Goal: Information Seeking & Learning: Learn about a topic

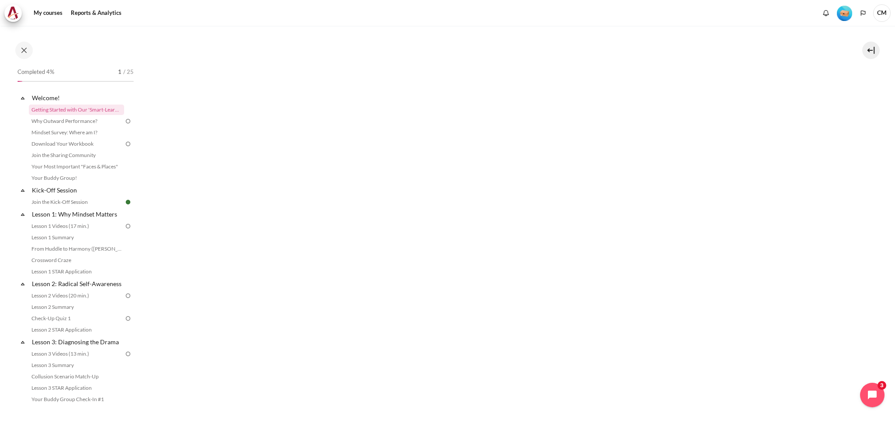
scroll to position [102, 0]
click at [503, 119] on img "Content" at bounding box center [515, 86] width 638 height 100
click at [543, 179] on img "Content" at bounding box center [514, 13] width 554 height 472
click at [547, 178] on img "Content" at bounding box center [514, 13] width 554 height 472
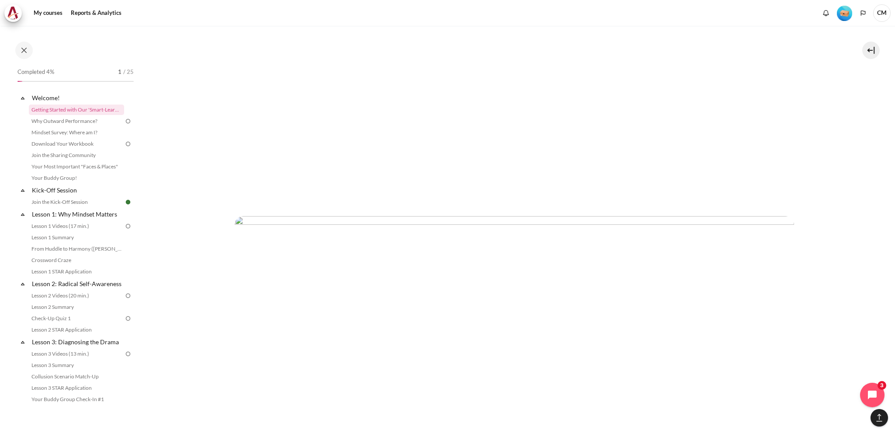
scroll to position [2560, 0]
drag, startPoint x: 98, startPoint y: 110, endPoint x: 87, endPoint y: 109, distance: 11.9
click at [87, 109] on link "Getting Started with Our 'Smart-Learning' Platform" at bounding box center [76, 110] width 95 height 10
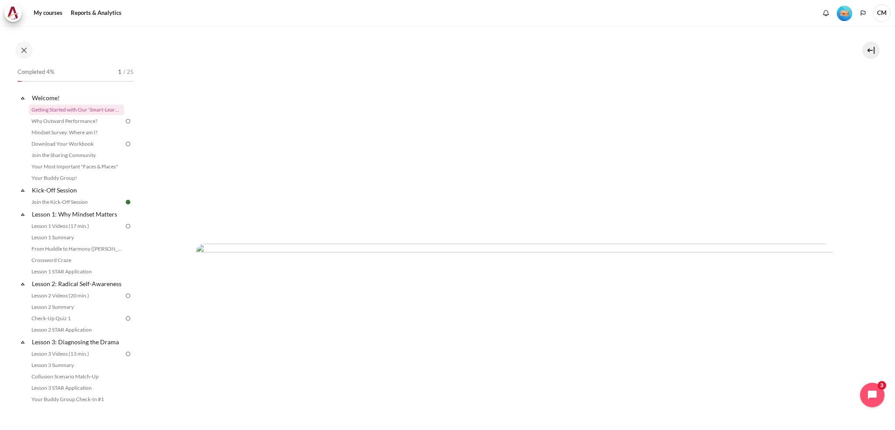
click at [796, 272] on img "Content" at bounding box center [515, 377] width 638 height 266
click at [847, 10] on img "Level #1" at bounding box center [844, 13] width 15 height 15
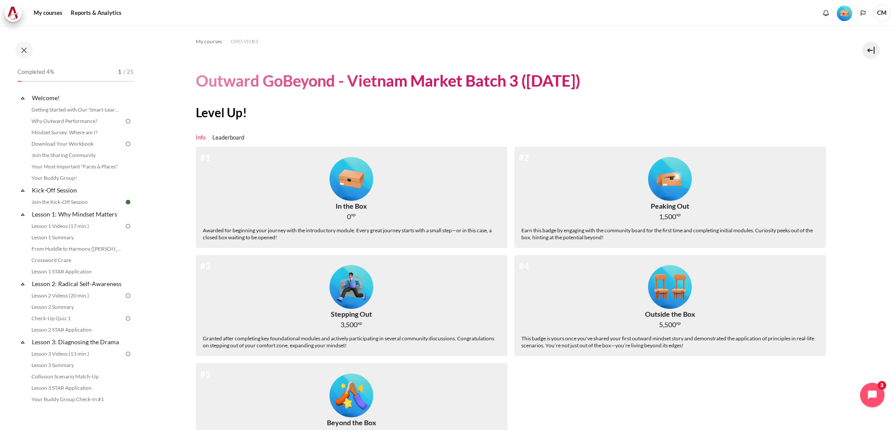
click at [352, 181] on img "Level #1" at bounding box center [352, 179] width 44 height 44
click at [353, 233] on div "Awarded for beginning your journey with the introductory module. Every great jo…" at bounding box center [352, 234] width 298 height 14
click at [352, 186] on img "Level #1" at bounding box center [352, 179] width 44 height 44
click at [351, 182] on img "Level #1" at bounding box center [352, 179] width 44 height 44
drag, startPoint x: 206, startPoint y: 160, endPoint x: 214, endPoint y: 153, distance: 10.2
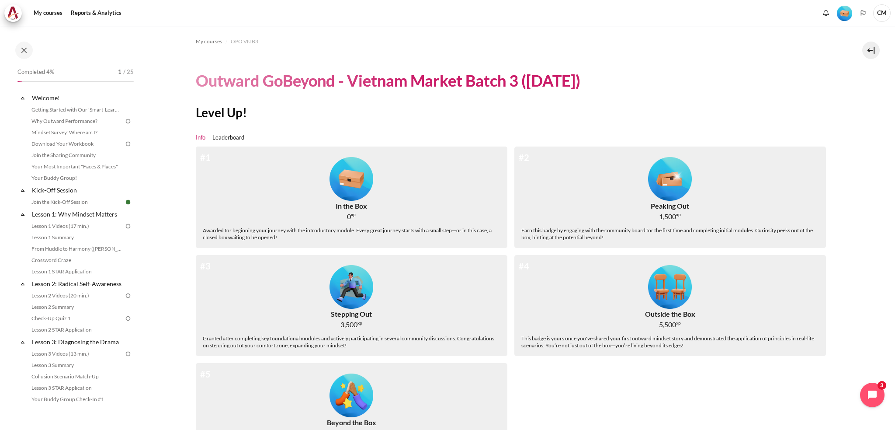
click at [206, 159] on div "#1" at bounding box center [205, 157] width 10 height 13
click at [229, 139] on link "Leaderboard" at bounding box center [229, 137] width 32 height 9
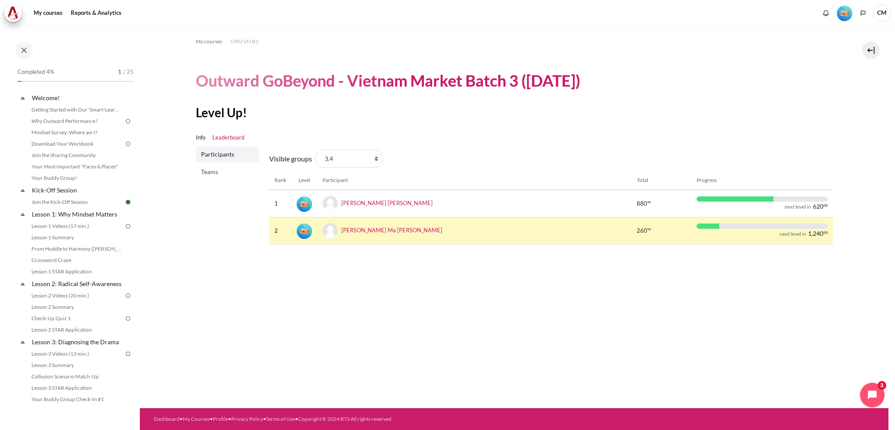
click at [208, 173] on span "Teams" at bounding box center [228, 171] width 54 height 9
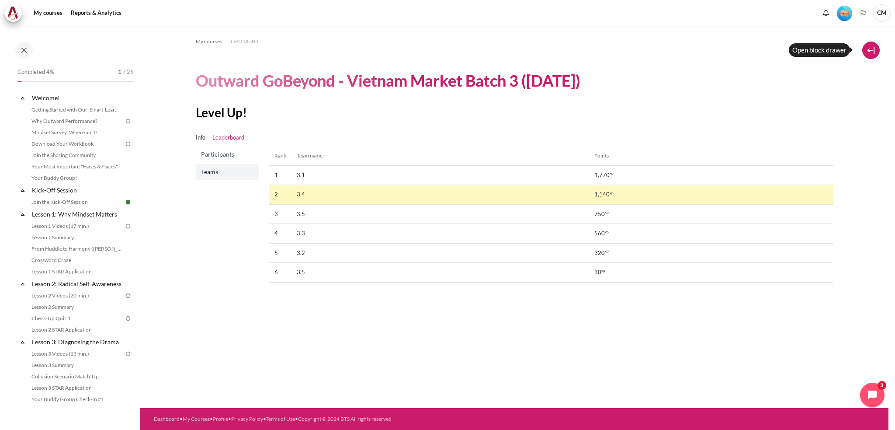
click at [874, 47] on button at bounding box center [871, 50] width 17 height 17
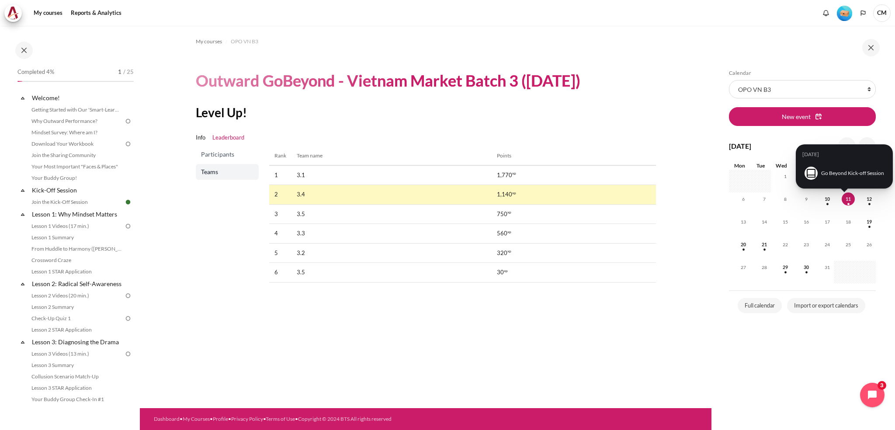
click at [848, 197] on span "11" at bounding box center [848, 198] width 13 height 13
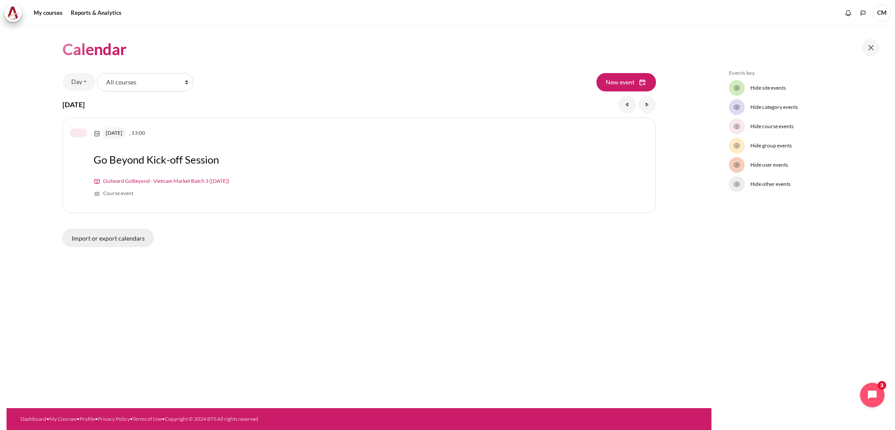
click at [84, 238] on link "Import or export calendars" at bounding box center [108, 238] width 91 height 18
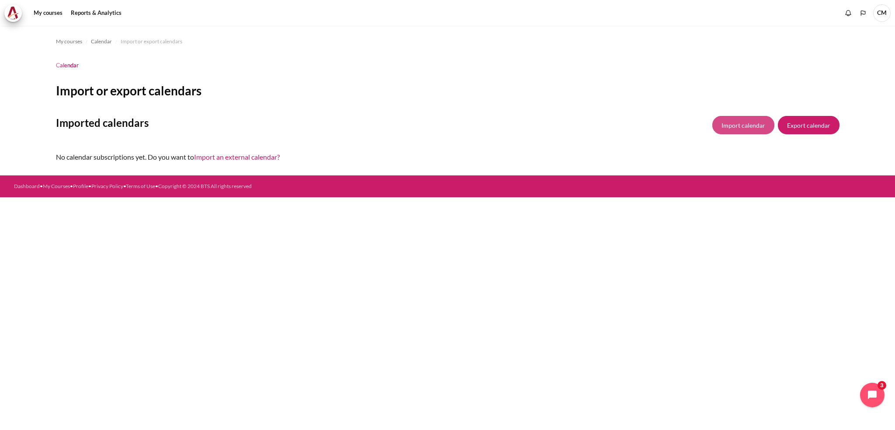
click at [736, 128] on button "Import calendar" at bounding box center [744, 125] width 62 height 18
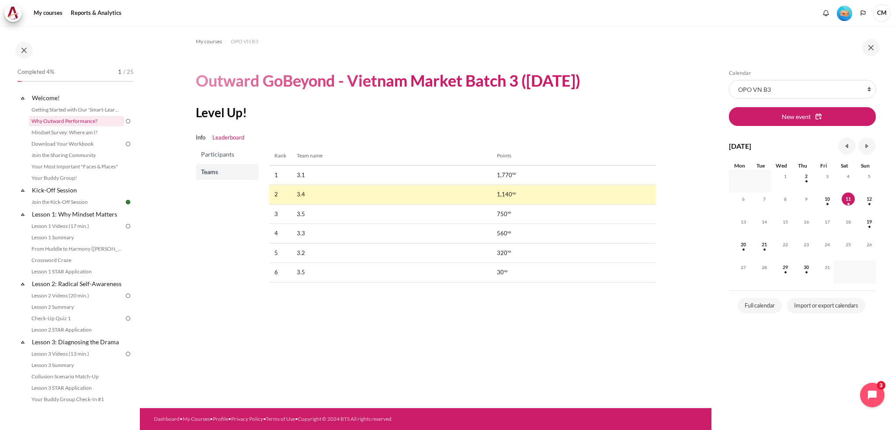
click at [76, 123] on link "Why Outward Performance?" at bounding box center [76, 121] width 95 height 10
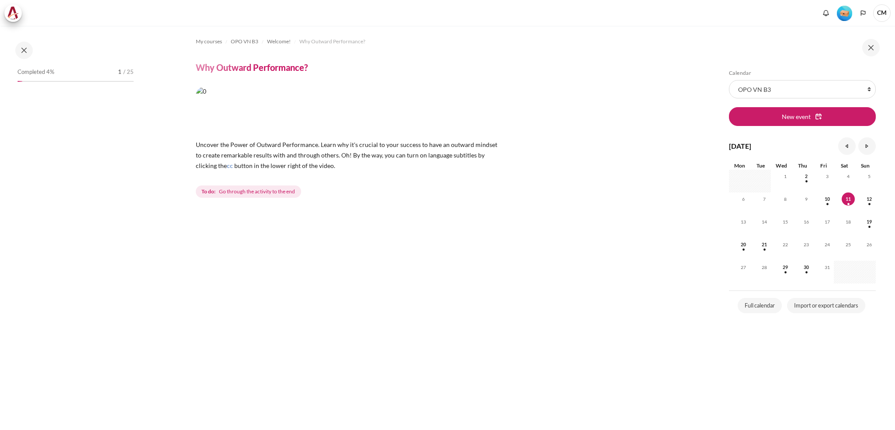
click at [258, 194] on span "Go through the activity to the end" at bounding box center [257, 192] width 76 height 8
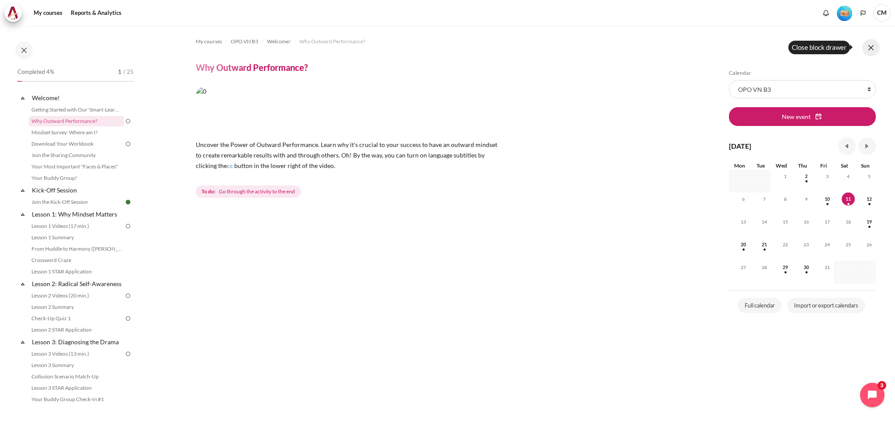
click at [871, 50] on button at bounding box center [871, 47] width 17 height 17
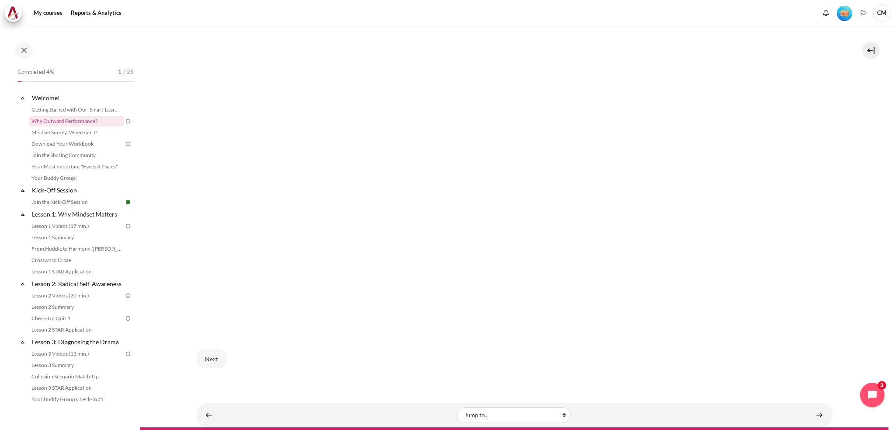
scroll to position [293, 0]
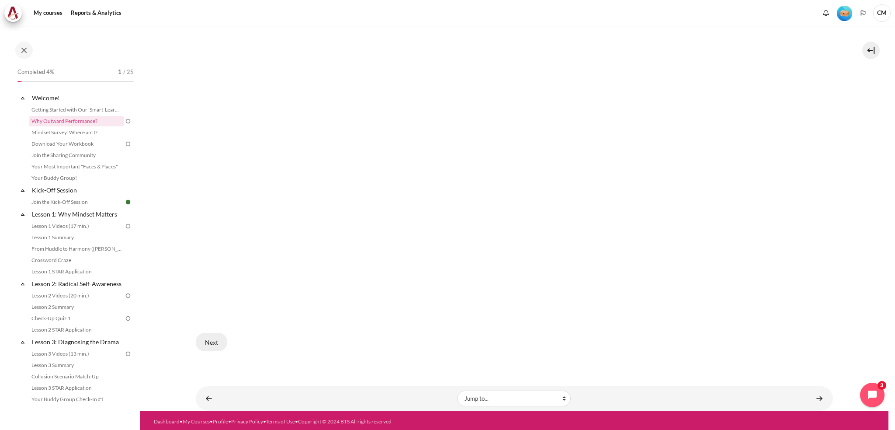
click at [206, 339] on button "Next" at bounding box center [211, 342] width 31 height 18
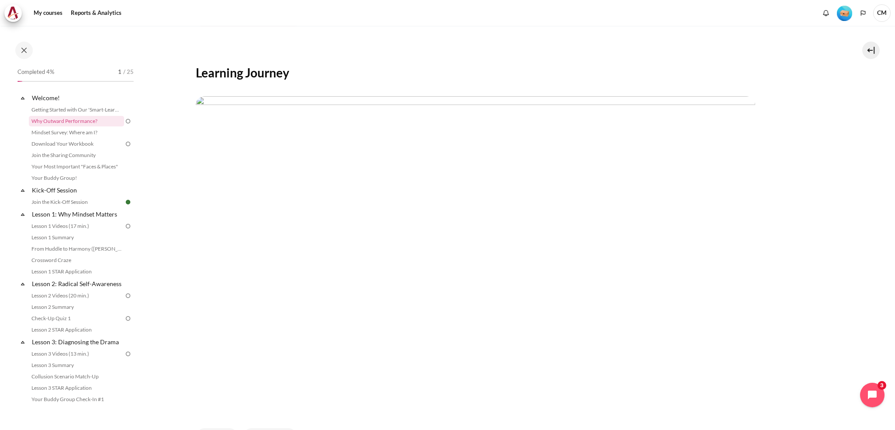
scroll to position [233, 0]
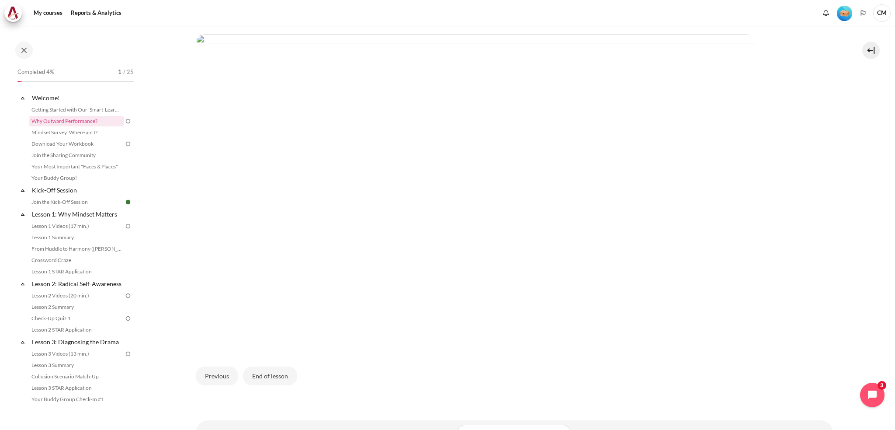
click at [338, 380] on div "Previous End of lesson" at bounding box center [515, 376] width 638 height 36
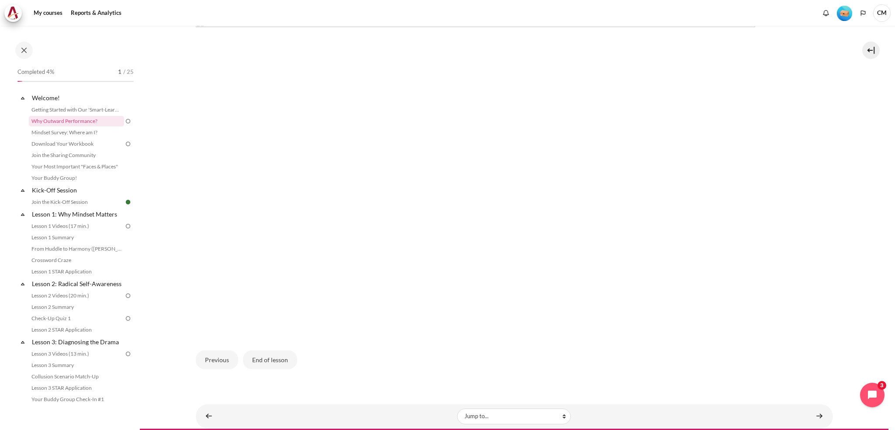
scroll to position [269, 0]
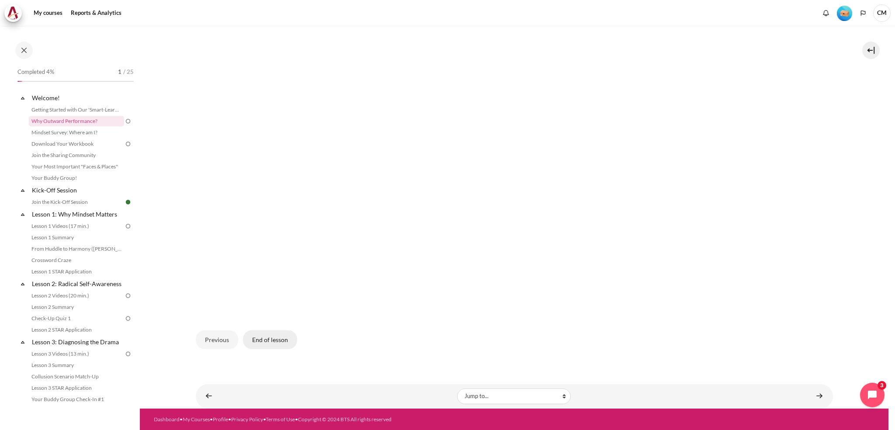
click at [264, 345] on button "End of lesson" at bounding box center [270, 339] width 54 height 18
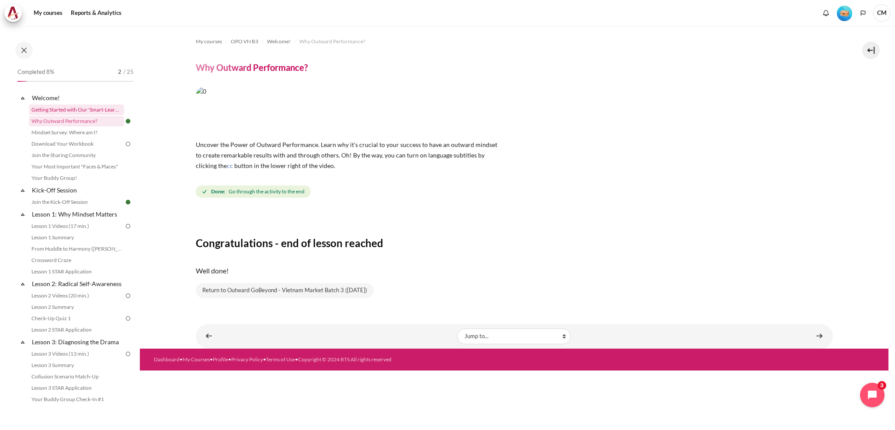
click at [55, 111] on link "Getting Started with Our 'Smart-Learning' Platform" at bounding box center [76, 110] width 95 height 10
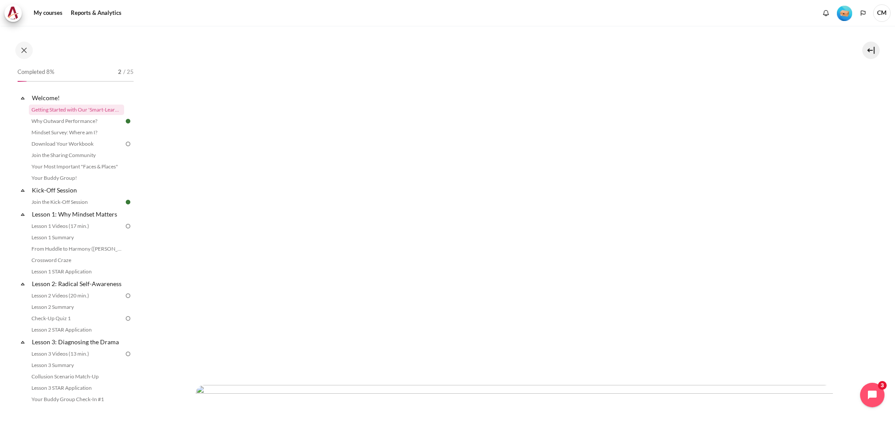
scroll to position [233, 0]
click at [82, 122] on link "Why Outward Performance?" at bounding box center [76, 121] width 95 height 10
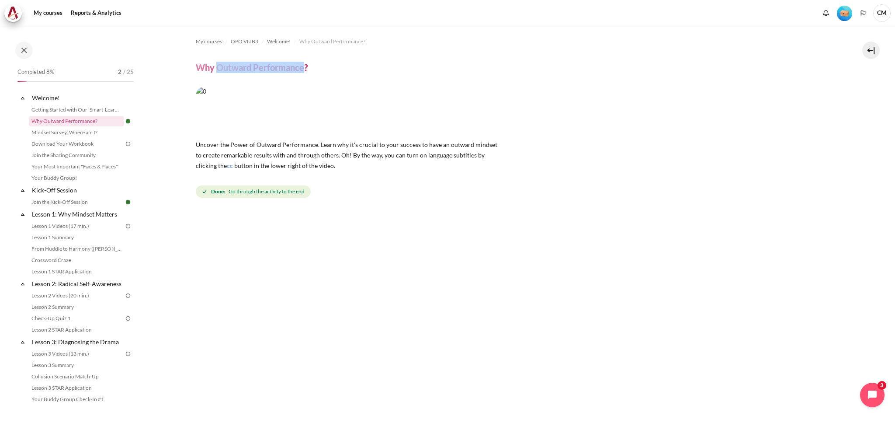
drag, startPoint x: 217, startPoint y: 66, endPoint x: 303, endPoint y: 64, distance: 86.2
click at [303, 64] on h4 "Why Outward Performance?" at bounding box center [252, 67] width 112 height 11
copy h4 "Outward Performance"
click at [21, 98] on icon at bounding box center [22, 98] width 9 height 9
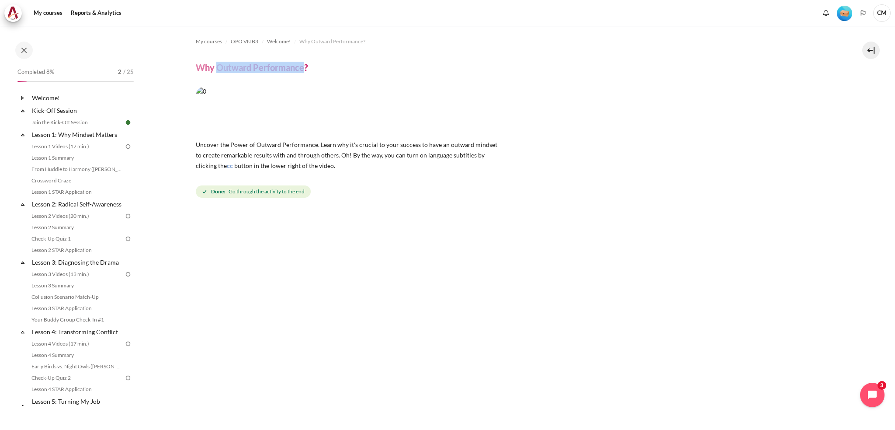
click at [21, 109] on icon at bounding box center [22, 110] width 9 height 9
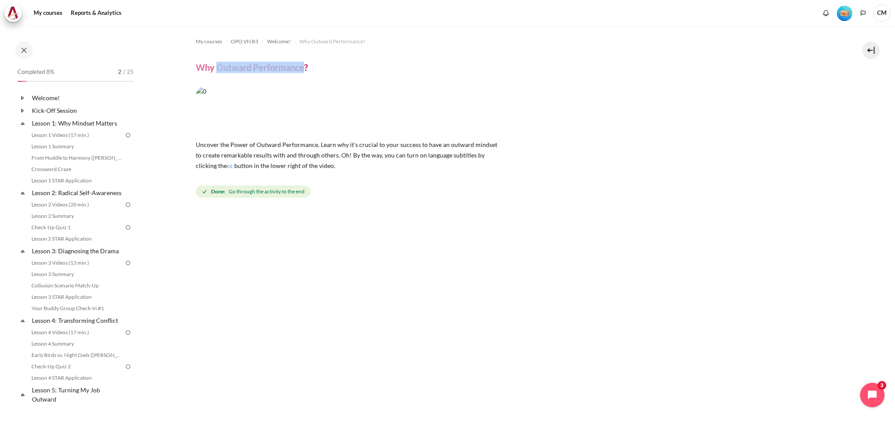
click at [21, 109] on icon at bounding box center [22, 110] width 2 height 3
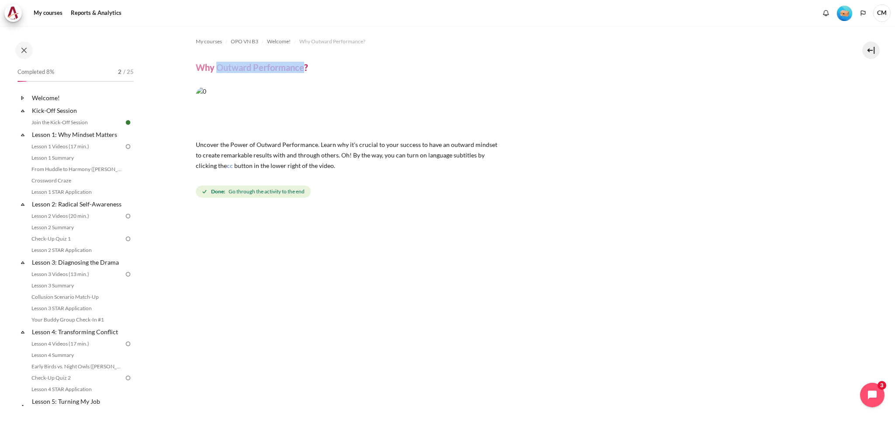
click at [21, 109] on icon at bounding box center [22, 110] width 9 height 9
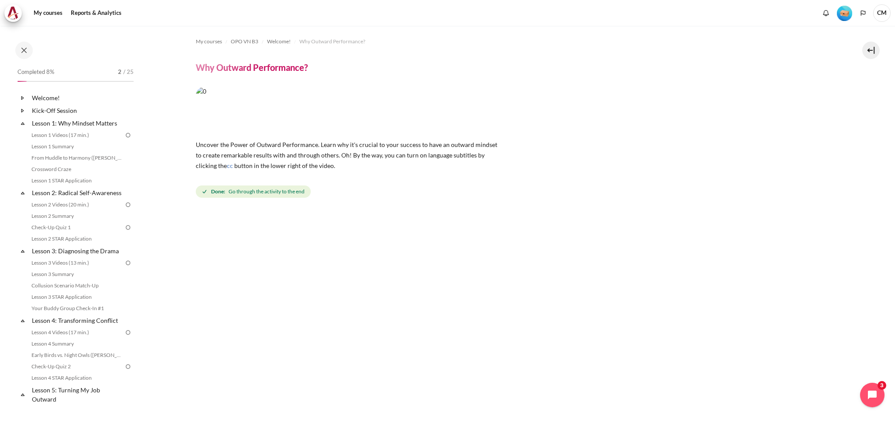
click at [21, 129] on div "Expand Collapse Lesson 1: Why Mindset Matters Highlighted" at bounding box center [75, 123] width 115 height 13
click at [21, 113] on icon at bounding box center [22, 110] width 9 height 9
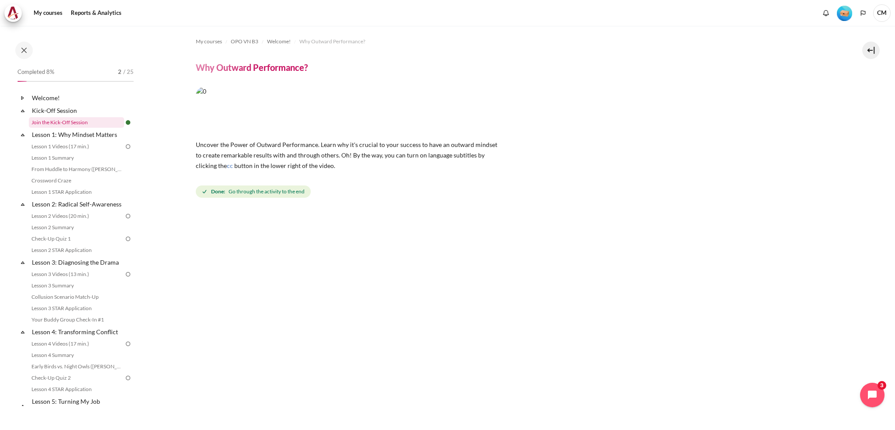
click at [49, 123] on link "Join the Kick-Off Session" at bounding box center [76, 122] width 95 height 10
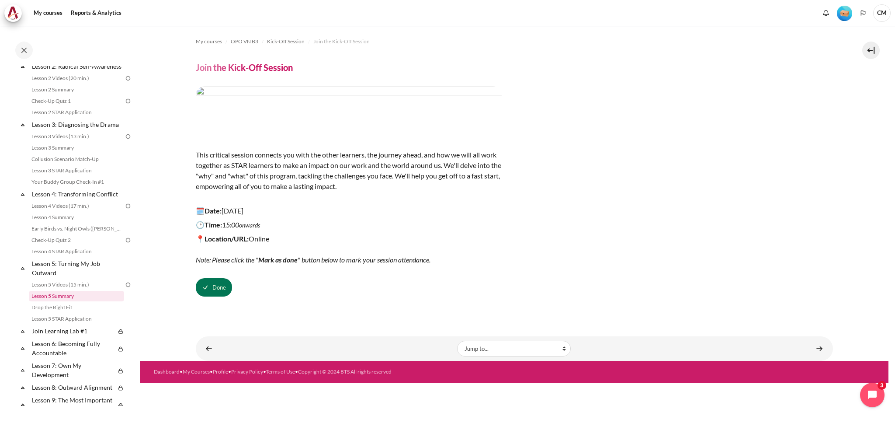
scroll to position [137, 0]
click at [65, 131] on link "Lesson 3: Diagnosing the Drama" at bounding box center [78, 125] width 94 height 12
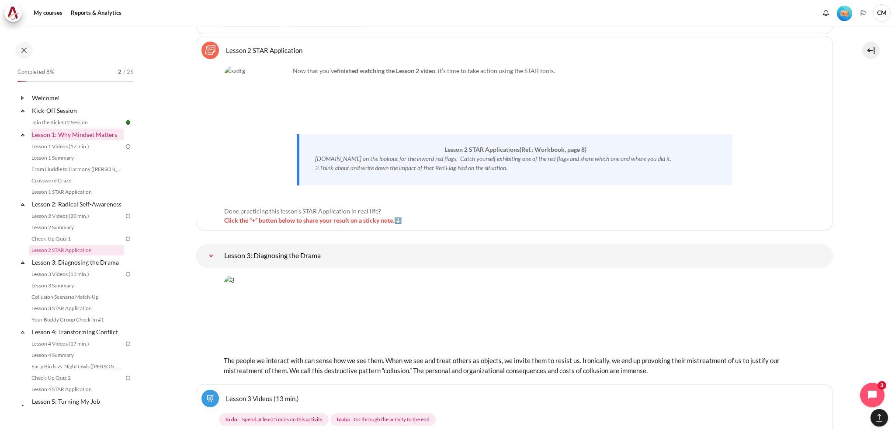
click at [51, 140] on link "Lesson 1: Why Mindset Matters" at bounding box center [78, 135] width 94 height 12
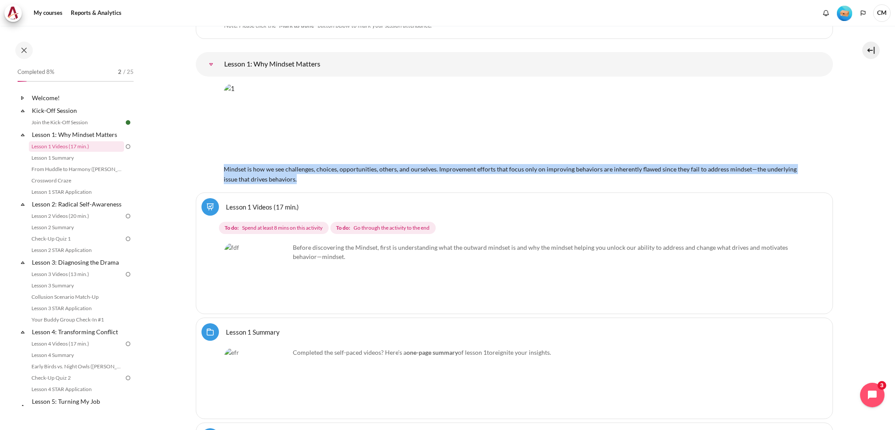
drag, startPoint x: 225, startPoint y: 169, endPoint x: 304, endPoint y: 178, distance: 79.7
click at [304, 178] on div "Mindset is how we see challenges, choices, opportunities, others, and ourselves…" at bounding box center [515, 134] width 582 height 101
copy span "Mindset is how we see challenges, choices, opportunities, others, and ourselves…"
